Goal: Task Accomplishment & Management: Complete application form

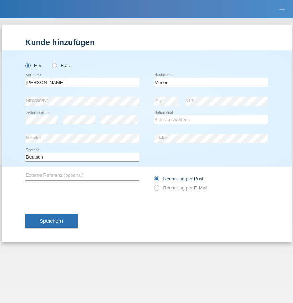
type input "Moser"
select select "CH"
select select "en"
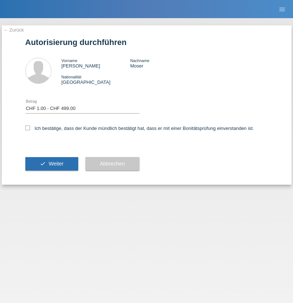
select select "1"
checkbox input "true"
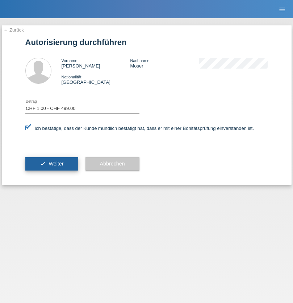
click at [51, 163] on span "Weiter" at bounding box center [56, 164] width 15 height 6
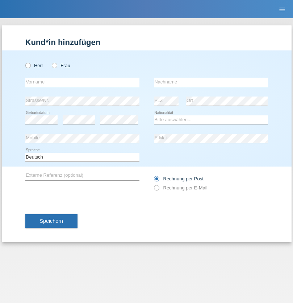
radio input "true"
click at [82, 82] on input "text" at bounding box center [82, 82] width 114 height 9
type input "David"
click at [211, 82] on input "text" at bounding box center [211, 82] width 114 height 9
type input "Nydegger"
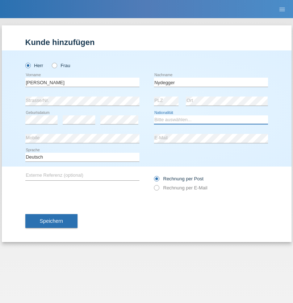
select select "CH"
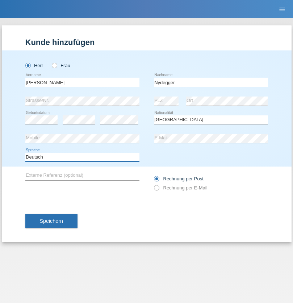
select select "en"
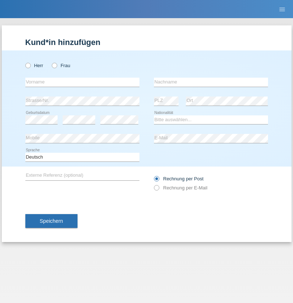
radio input "true"
click at [82, 82] on input "text" at bounding box center [82, 82] width 114 height 9
type input "[PERSON_NAME]"
click at [211, 82] on input "text" at bounding box center [211, 82] width 114 height 9
type input "Nydegger"
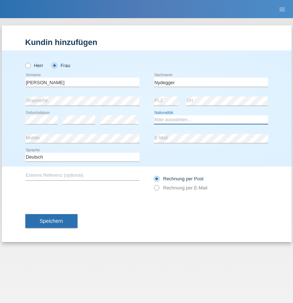
select select "CH"
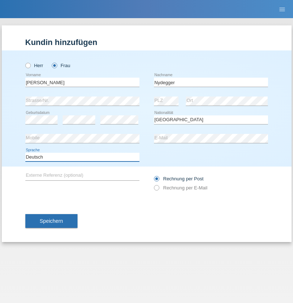
select select "en"
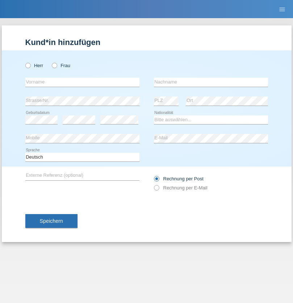
radio input "true"
click at [82, 82] on input "text" at bounding box center [82, 82] width 114 height 9
type input "Goekhan"
click at [211, 82] on input "text" at bounding box center [211, 82] width 114 height 9
type input "Akarsu"
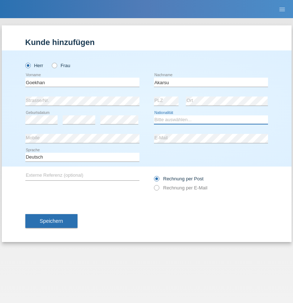
select select "AT"
select select "C"
select select "01"
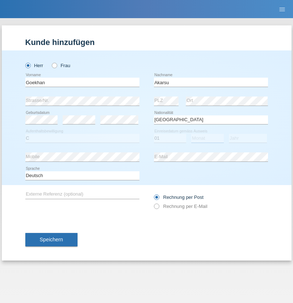
select select "05"
select select "2021"
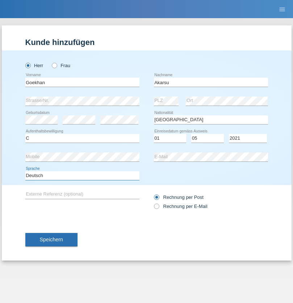
select select "en"
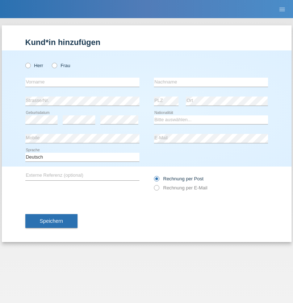
radio input "true"
click at [82, 82] on input "text" at bounding box center [82, 82] width 114 height 9
type input "Daniele"
click at [211, 82] on input "text" at bounding box center [211, 82] width 114 height 9
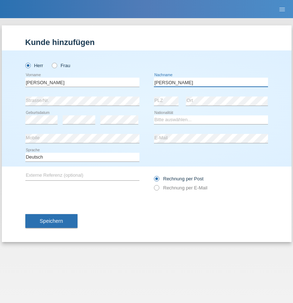
type input "Daniele"
select select "IT"
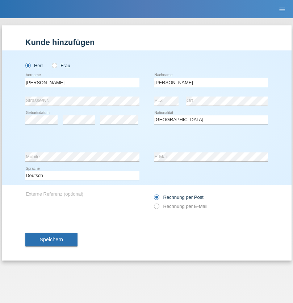
select select "C"
select select "22"
select select "06"
select select "1964"
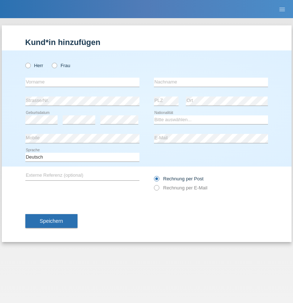
radio input "true"
click at [82, 82] on input "text" at bounding box center [82, 82] width 114 height 9
type input "Carnevale"
click at [211, 82] on input "text" at bounding box center [211, 82] width 114 height 9
type input "Alessio"
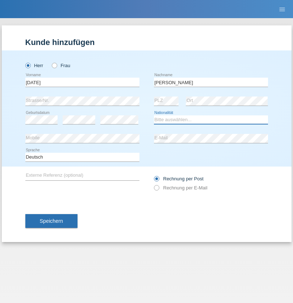
select select "IT"
select select "C"
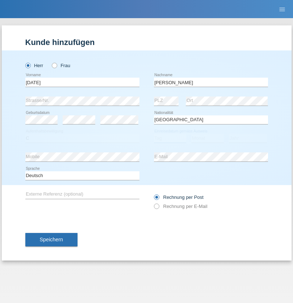
select select "01"
select select "05"
select select "2021"
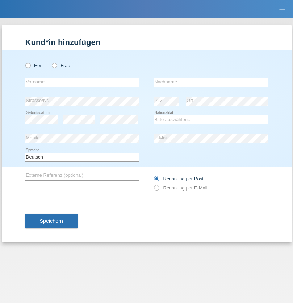
radio input "true"
click at [82, 82] on input "text" at bounding box center [82, 82] width 114 height 9
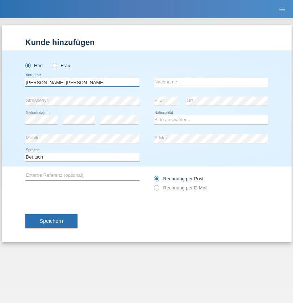
type input "[PERSON_NAME] [PERSON_NAME]"
click at [211, 82] on input "text" at bounding box center [211, 82] width 114 height 9
type input "Cislariu"
select select "CH"
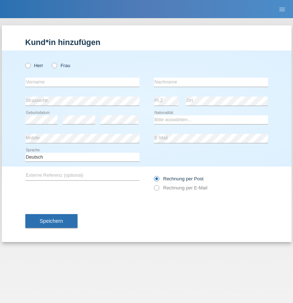
radio input "true"
select select "CH"
radio input "true"
click at [82, 82] on input "text" at bounding box center [82, 82] width 114 height 9
type input "[PERSON_NAME]"
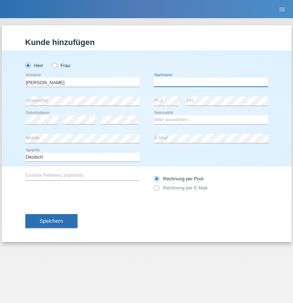
click at [211, 82] on input "text" at bounding box center [211, 82] width 114 height 9
type input "Kappelmayer"
select select "MG"
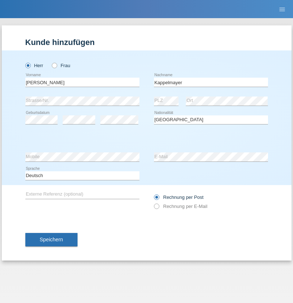
select select "C"
select select "31"
select select "08"
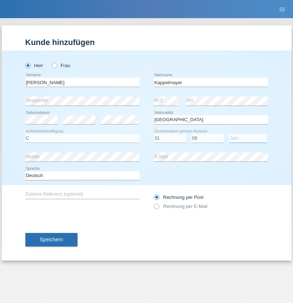
select select "2021"
select select "en"
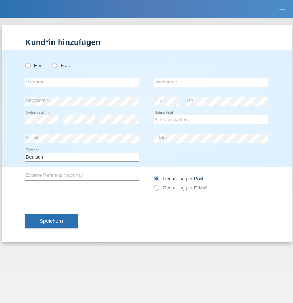
radio input "true"
click at [82, 82] on input "text" at bounding box center [82, 82] width 114 height 9
type input "firat"
click at [211, 82] on input "text" at bounding box center [211, 82] width 114 height 9
type input "kara"
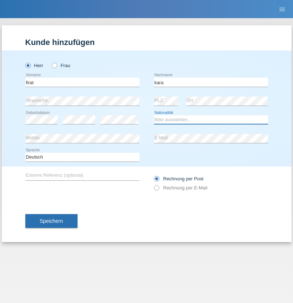
select select "CH"
radio input "true"
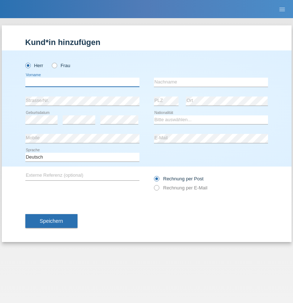
click at [82, 82] on input "text" at bounding box center [82, 82] width 114 height 9
type input "[PERSON_NAME]"
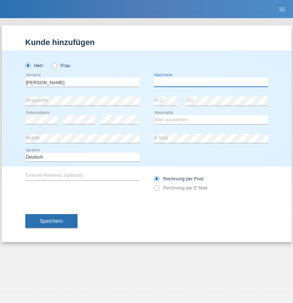
click at [211, 82] on input "text" at bounding box center [211, 82] width 114 height 9
type input "Panda nzinga"
select select "MN"
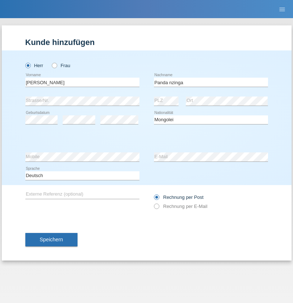
select select "C"
select select "28"
select select "11"
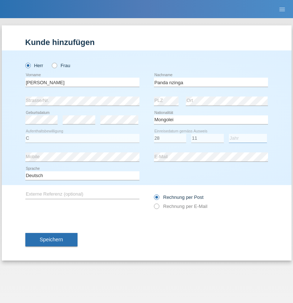
select select "2001"
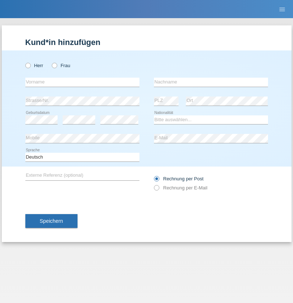
radio input "true"
select select "HU"
select select "C"
select select "30"
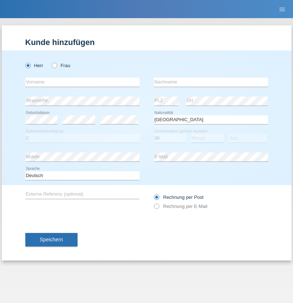
select select "10"
select select "2021"
